Goal: Task Accomplishment & Management: Manage account settings

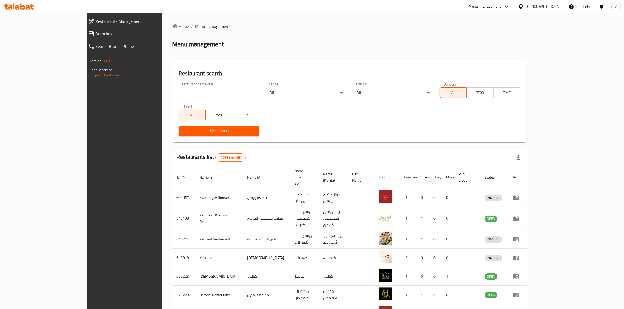
click at [182, 92] on input "search" at bounding box center [219, 93] width 81 height 10
type input "mazin"
click button "Search" at bounding box center [219, 131] width 81 height 10
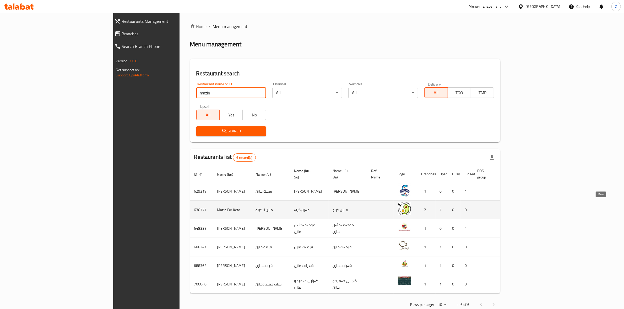
click at [536, 209] on icon "enhanced table" at bounding box center [535, 210] width 2 height 2
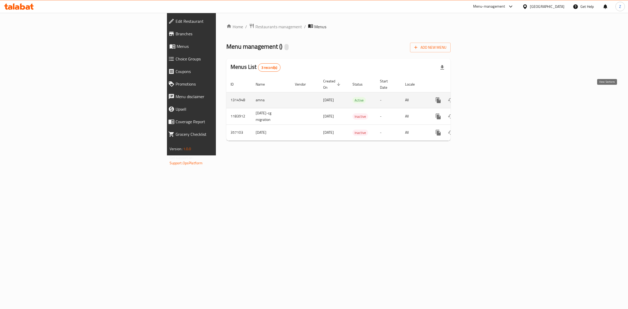
click at [479, 98] on icon "enhanced table" at bounding box center [476, 100] width 6 height 6
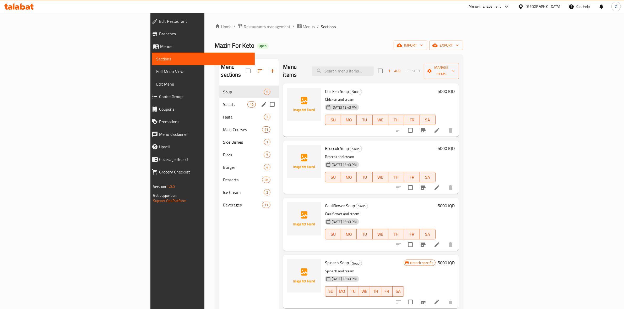
click at [219, 100] on div "Salads 10" at bounding box center [249, 104] width 60 height 13
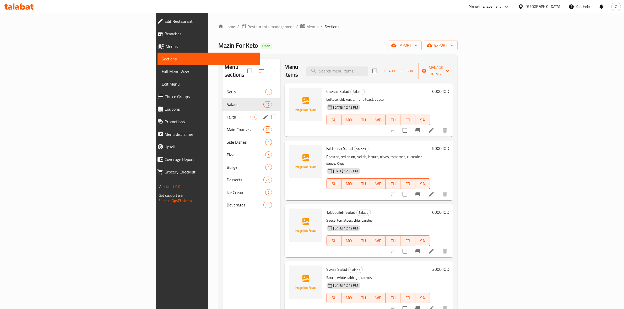
click at [227, 114] on span "Fajita" at bounding box center [239, 117] width 24 height 6
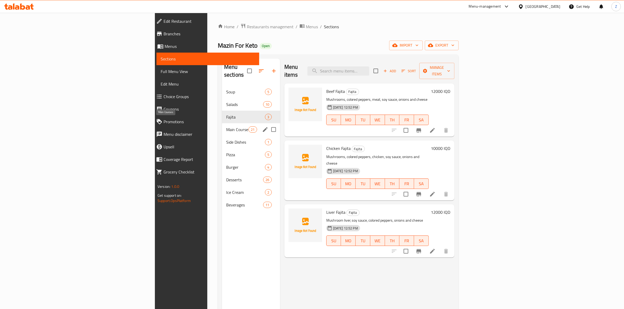
click at [222, 138] on div "Side Dishes 1" at bounding box center [251, 142] width 58 height 13
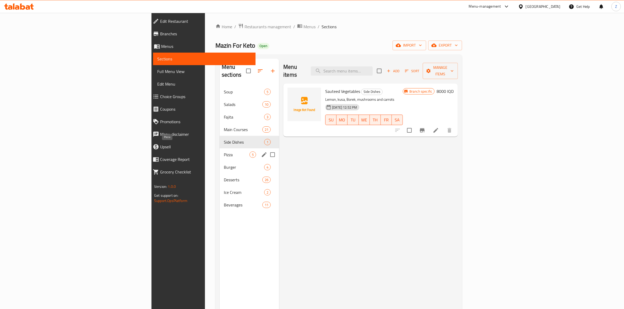
click at [219, 177] on div "Desserts 26" at bounding box center [248, 180] width 59 height 13
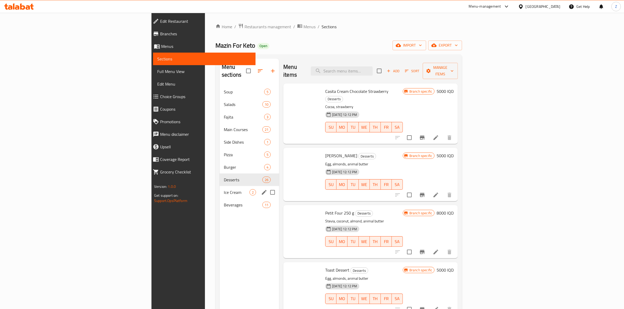
click at [219, 199] on div "Beverages 11" at bounding box center [248, 205] width 59 height 13
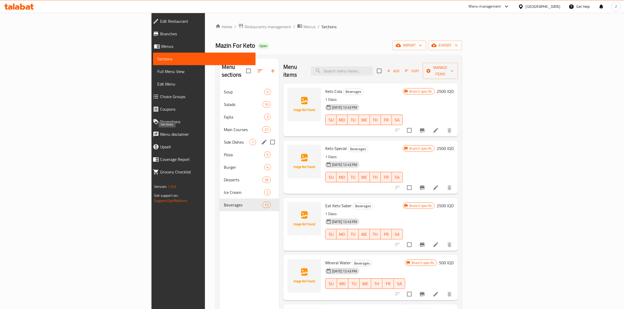
click at [224, 139] on span "Side Dishes" at bounding box center [237, 142] width 26 height 6
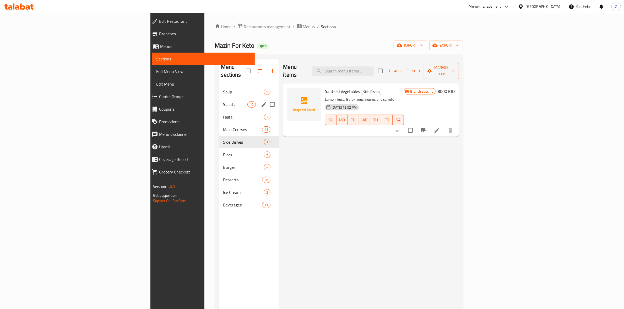
click at [219, 99] on div "Salads 10" at bounding box center [249, 104] width 60 height 13
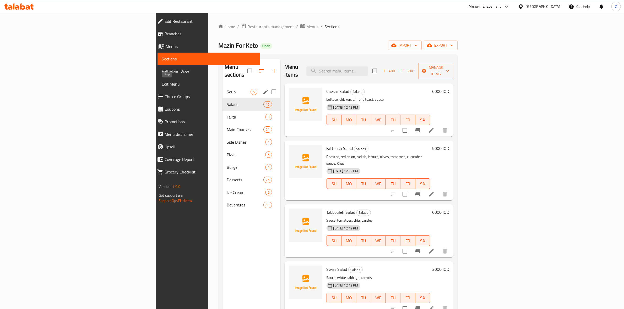
click at [227, 89] on span "Soup" at bounding box center [239, 92] width 24 height 6
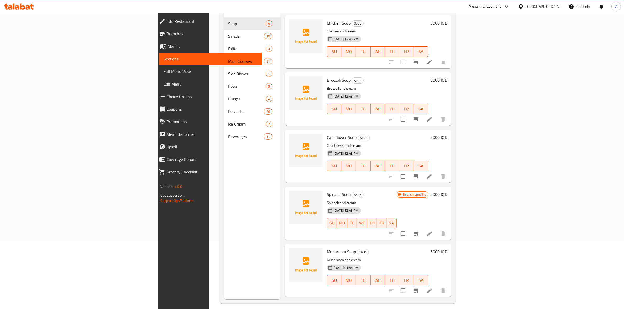
scroll to position [74, 0]
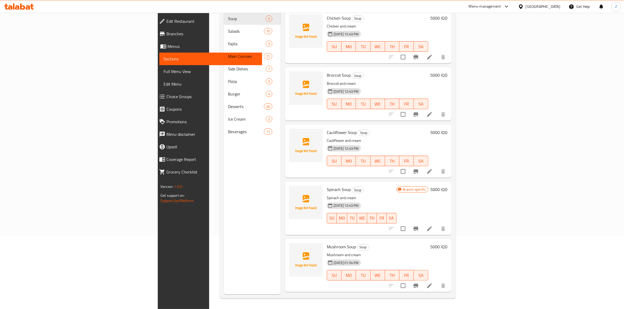
click at [501, 7] on div "Menu-management" at bounding box center [484, 6] width 32 height 6
click at [488, 33] on div "Agent Campaigns Center" at bounding box center [484, 36] width 40 height 6
